Goal: Find specific page/section: Find specific page/section

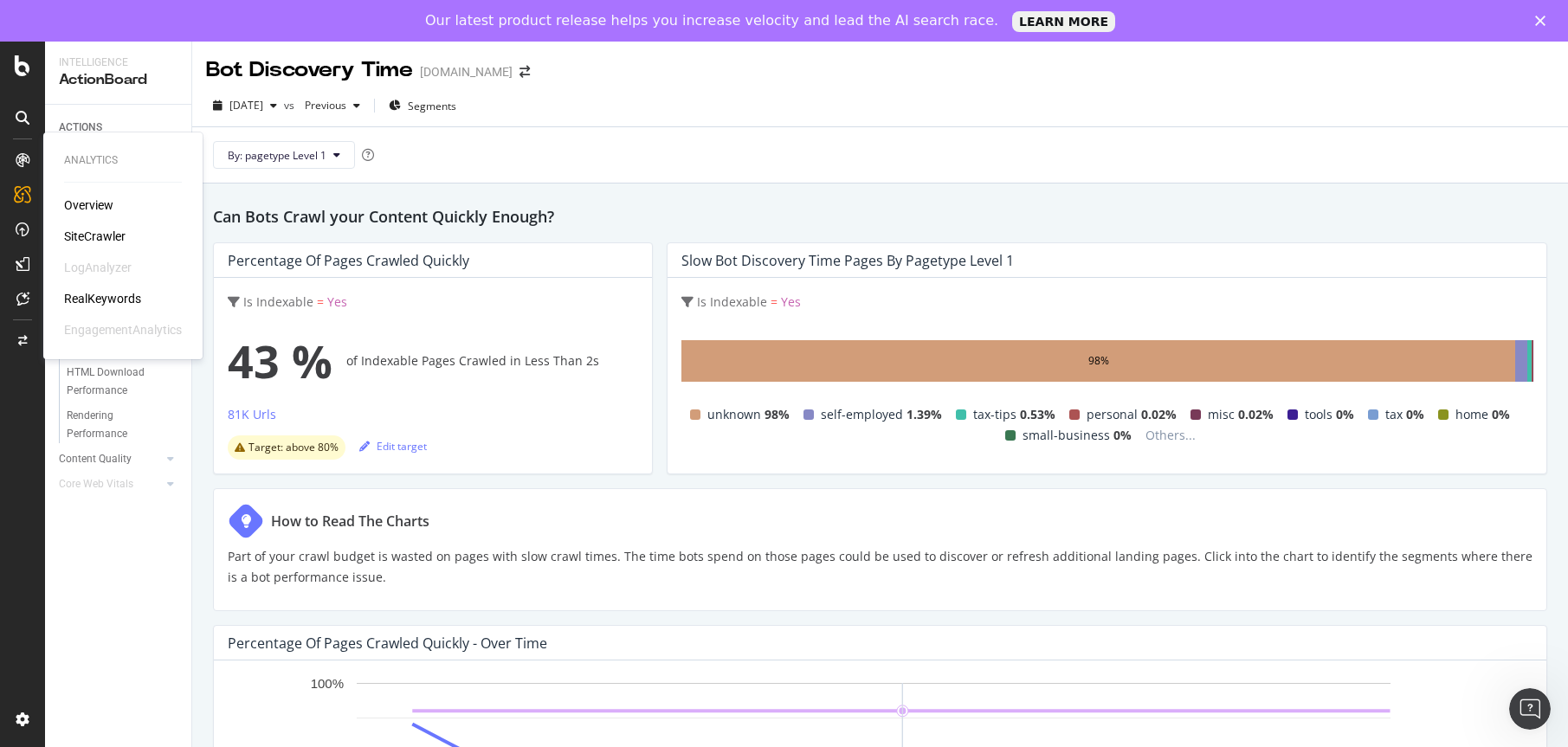
click at [104, 269] on div "LogAnalyzer" at bounding box center [98, 268] width 67 height 18
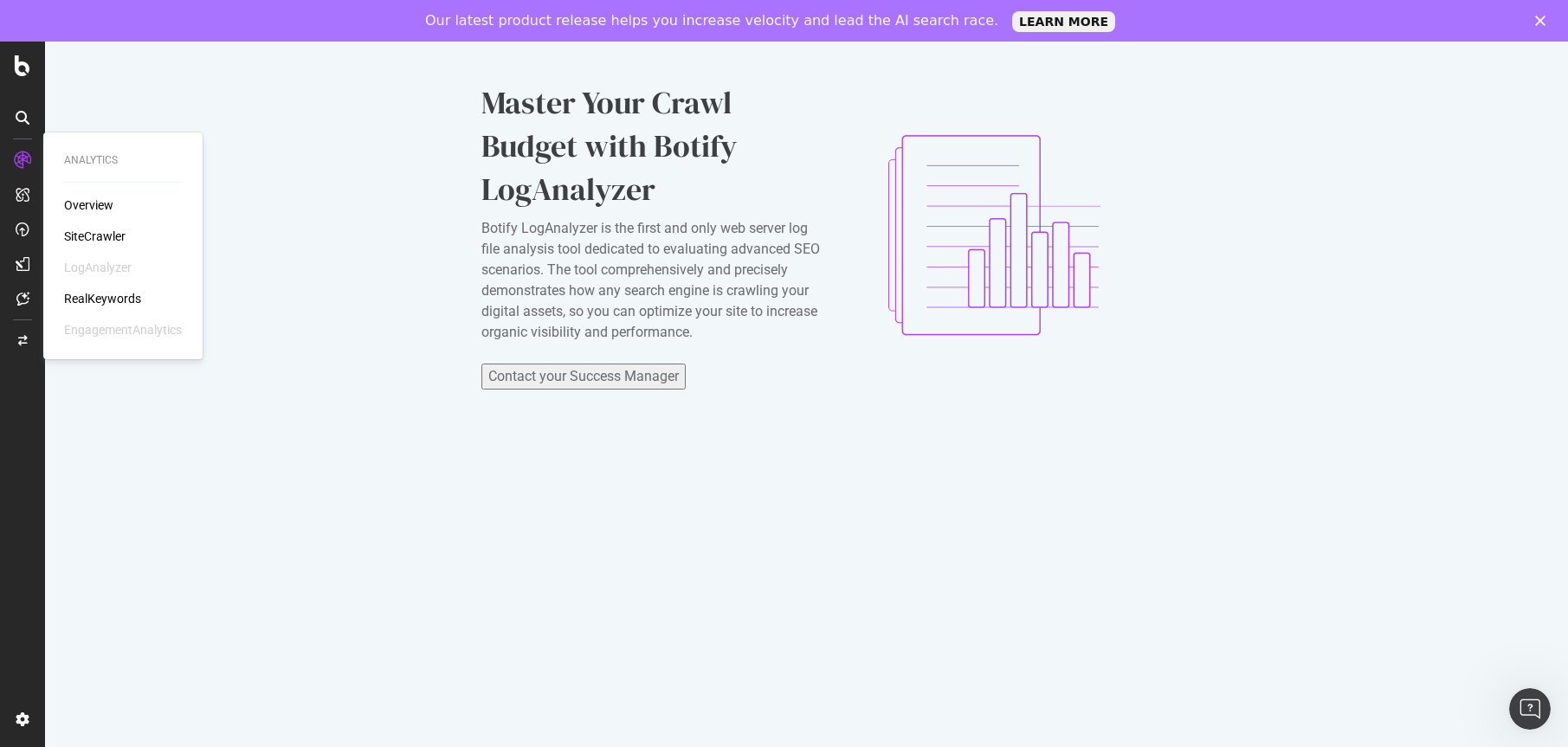
click at [109, 234] on div "SiteCrawler" at bounding box center [95, 237] width 62 height 18
